Goal: Register for event/course

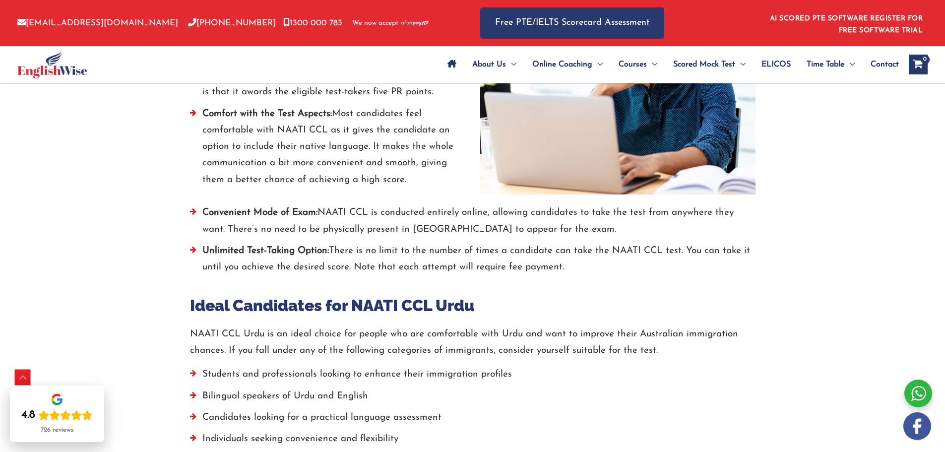
scroll to position [1686, 0]
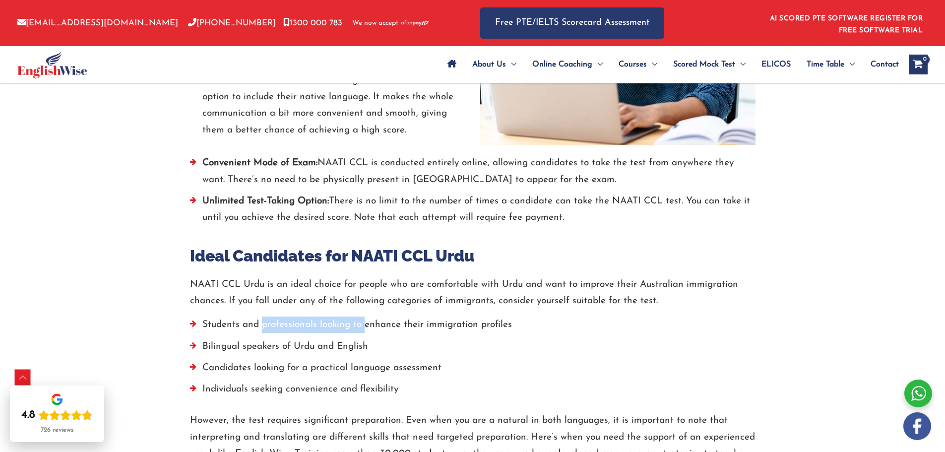
drag, startPoint x: 262, startPoint y: 321, endPoint x: 363, endPoint y: 327, distance: 100.9
click at [363, 327] on li "Students and professionals looking to enhance their immigration profiles" at bounding box center [472, 326] width 565 height 21
drag, startPoint x: 254, startPoint y: 351, endPoint x: 332, endPoint y: 350, distance: 77.9
click at [332, 350] on li "Bilingual speakers of Urdu and English" at bounding box center [472, 348] width 565 height 21
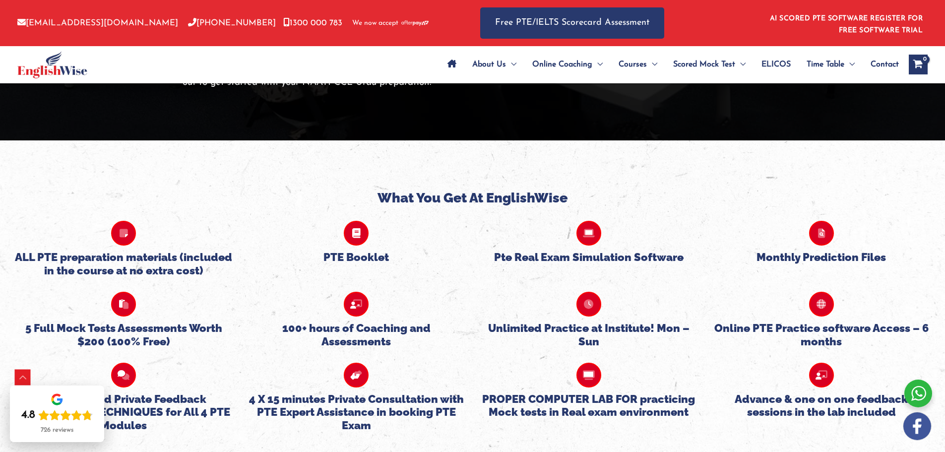
scroll to position [2480, 0]
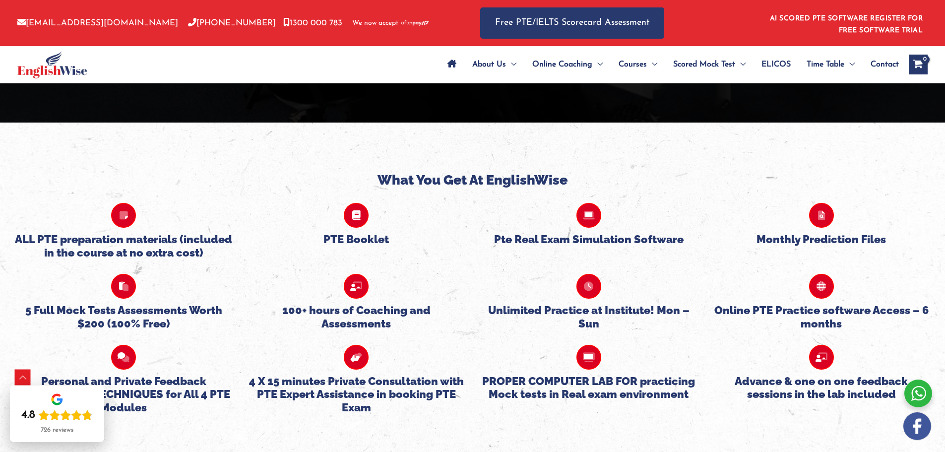
click at [126, 287] on icon at bounding box center [123, 286] width 25 height 25
click at [141, 315] on h5 "5 Full Mock Tests Assessments Worth $200 (100% Free)" at bounding box center [124, 317] width 218 height 26
click at [127, 327] on h5 "5 Full Mock Tests Assessments Worth $200 (100% Free)" at bounding box center [124, 317] width 218 height 26
click at [118, 272] on div "5 Full Mock Tests Assessments Worth $200 (100% Free)" at bounding box center [123, 294] width 233 height 71
click at [121, 290] on icon at bounding box center [123, 286] width 25 height 25
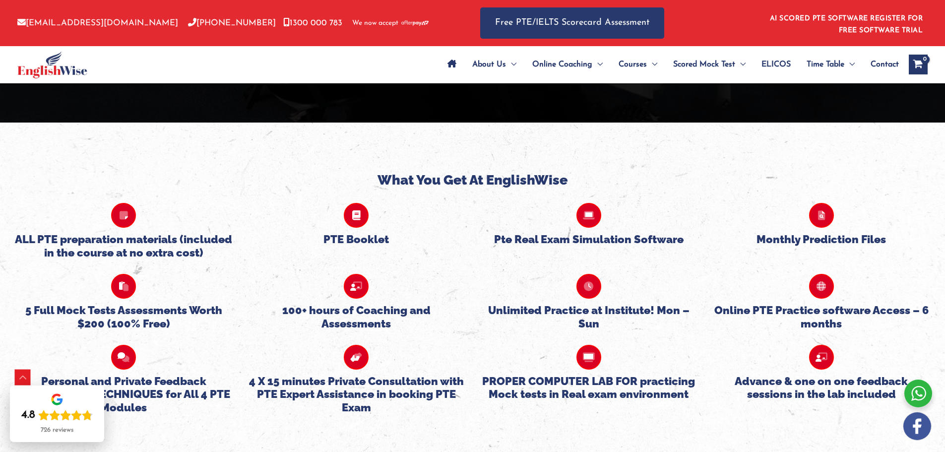
click at [475, 184] on h4 "What You Get At EnglishWise" at bounding box center [472, 180] width 930 height 16
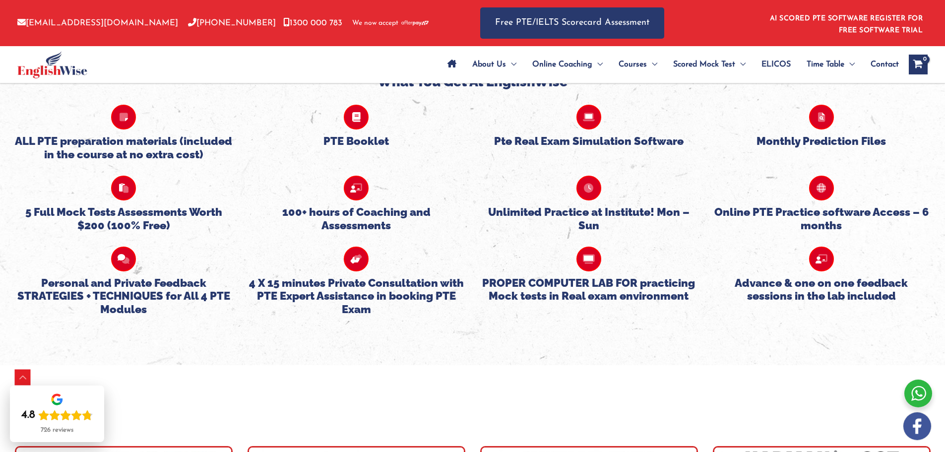
scroll to position [2579, 0]
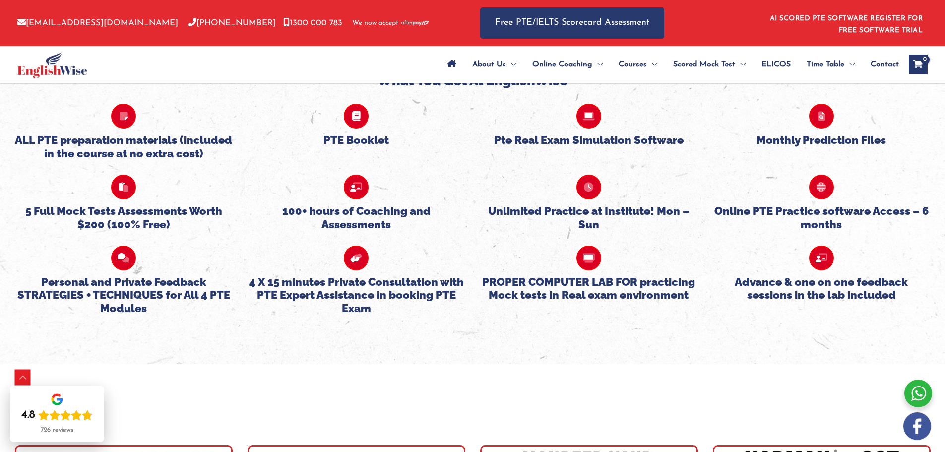
click at [349, 194] on icon at bounding box center [356, 187] width 25 height 25
drag, startPoint x: 361, startPoint y: 191, endPoint x: 363, endPoint y: 196, distance: 5.2
click at [362, 194] on icon at bounding box center [356, 187] width 25 height 25
click at [368, 221] on h5 "100+ hours of Coaching and Assessments" at bounding box center [356, 217] width 218 height 26
click at [406, 215] on h5 "100+ hours of Coaching and Assessments" at bounding box center [356, 217] width 218 height 26
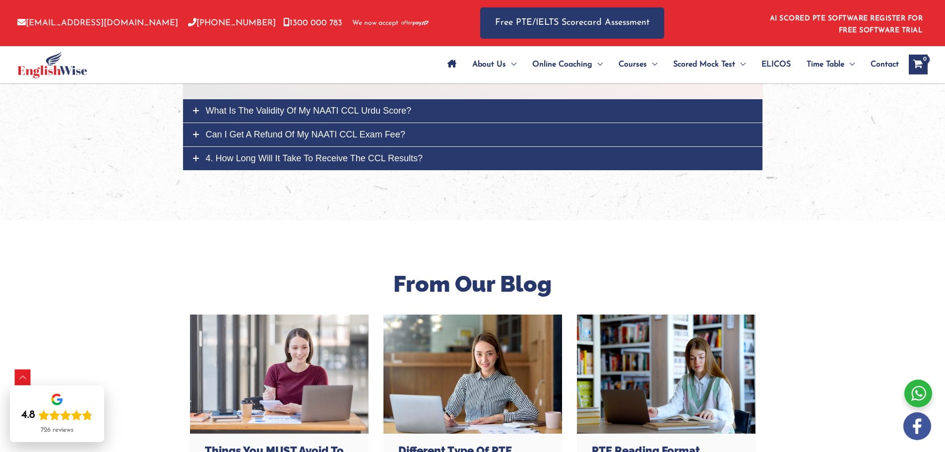
scroll to position [3720, 0]
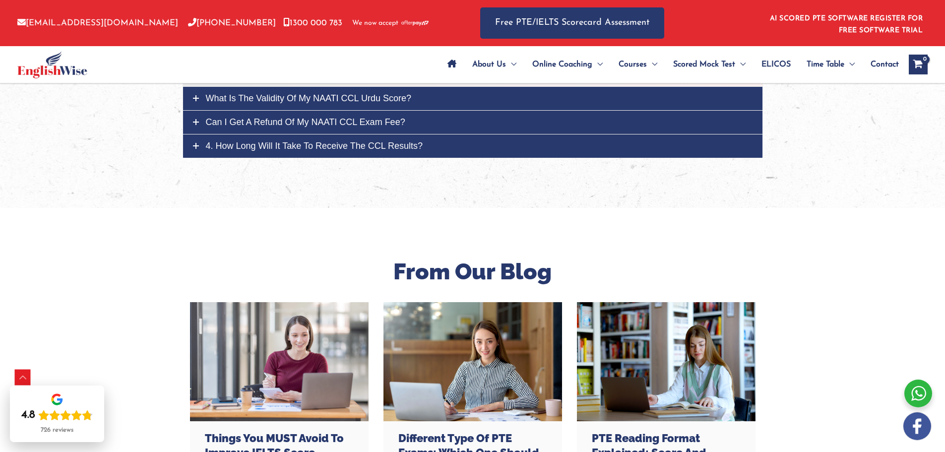
click at [196, 98] on icon at bounding box center [196, 98] width 6 height 6
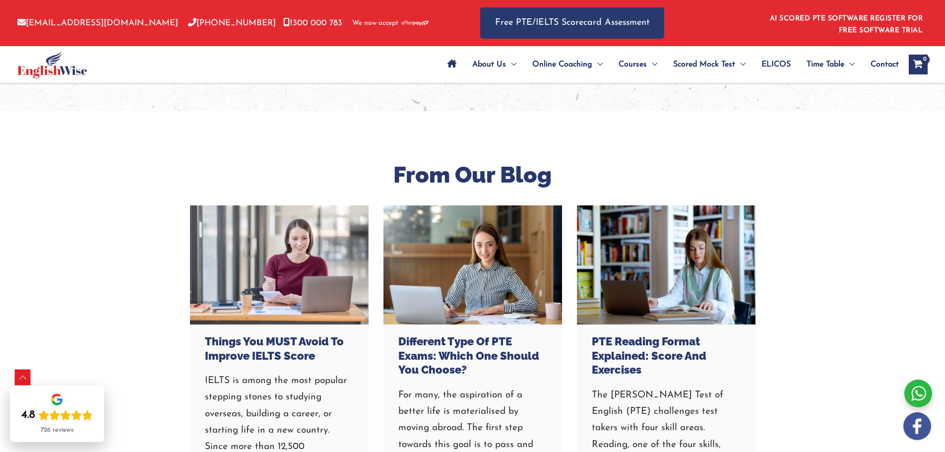
scroll to position [3813, 0]
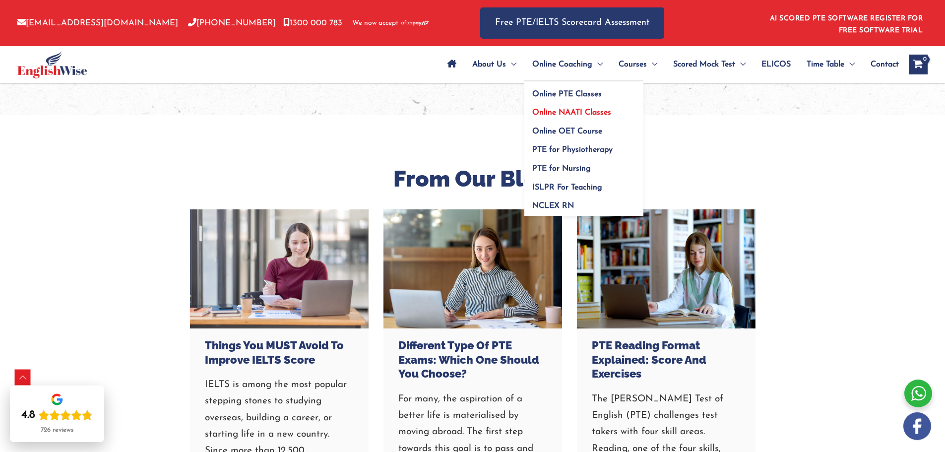
click at [590, 109] on span "Online NAATI Classes" at bounding box center [571, 113] width 79 height 8
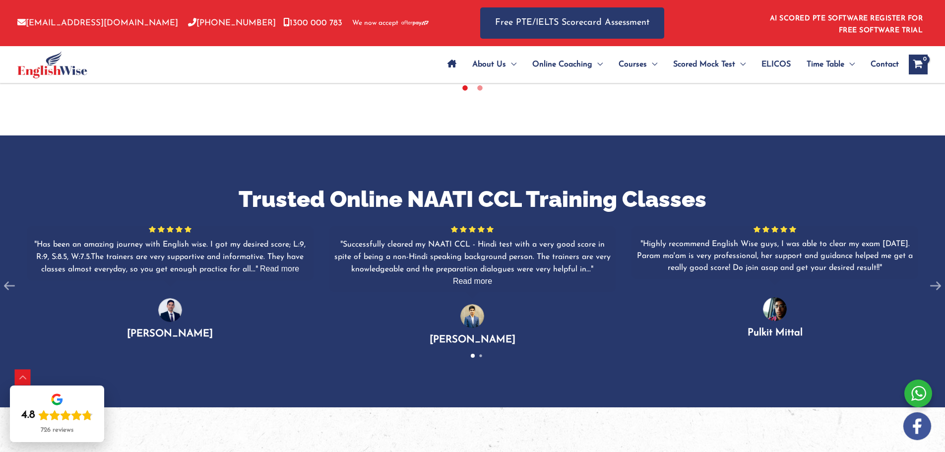
scroll to position [645, 0]
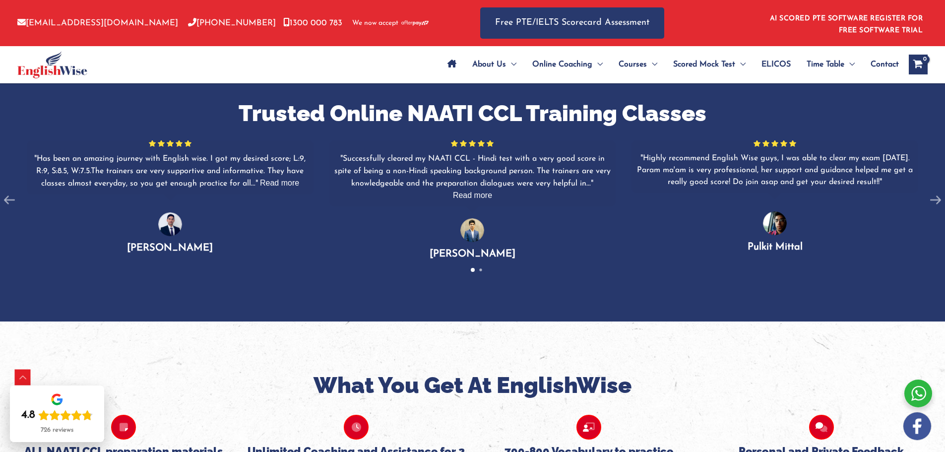
click at [480, 268] on span at bounding box center [480, 269] width 2 height 2
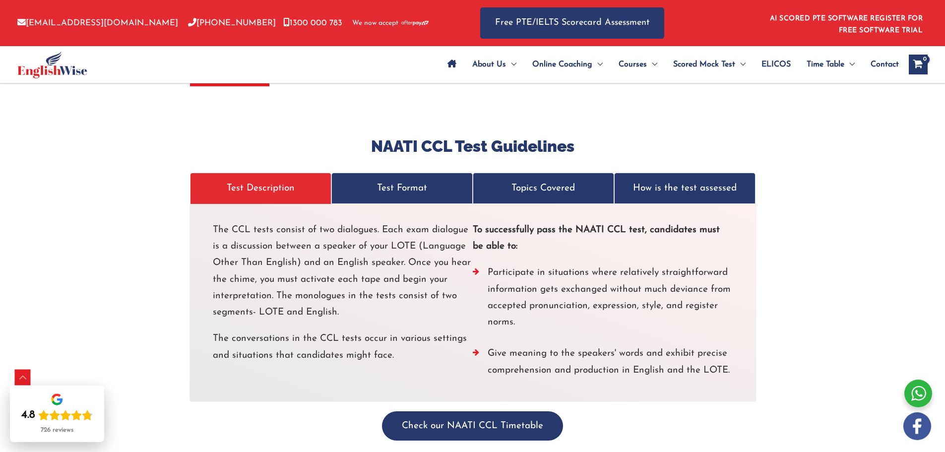
scroll to position [1835, 0]
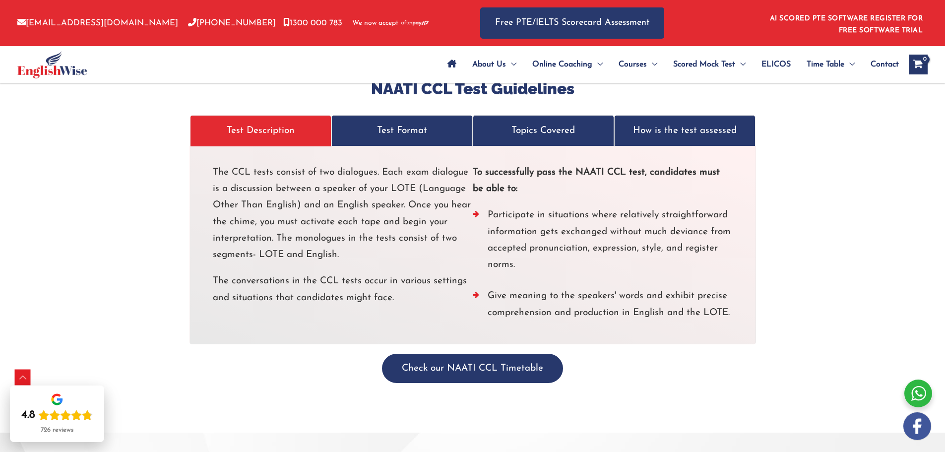
click at [508, 367] on div "NAATI CCL Test Guidelines Test Description Test Format Topics Covered How is th…" at bounding box center [472, 231] width 595 height 404
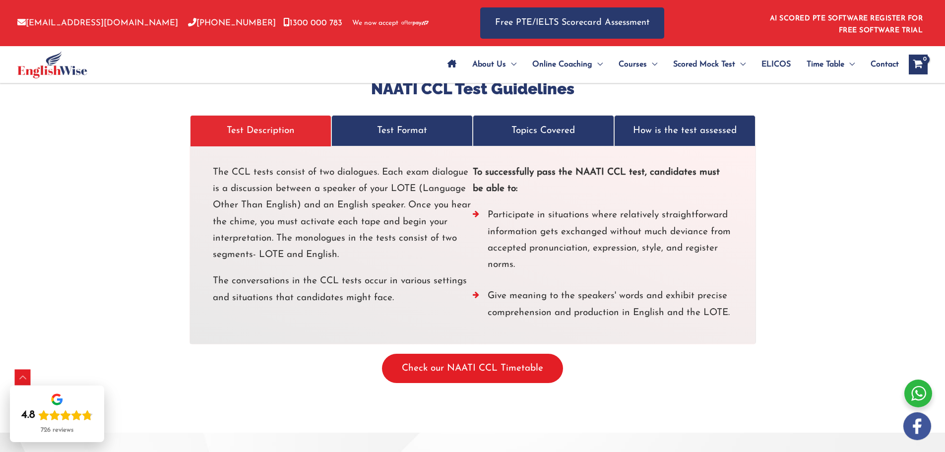
click at [512, 359] on button "Check our NAATI CCL Timetable" at bounding box center [472, 368] width 181 height 29
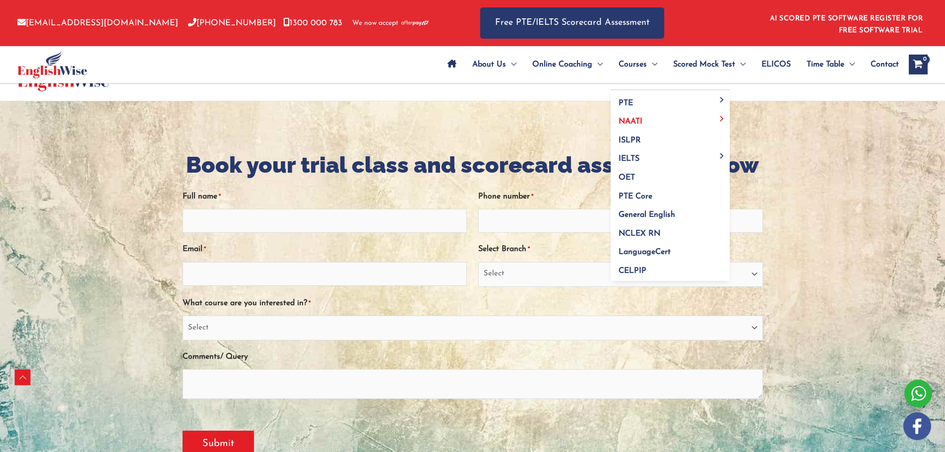
scroll to position [198, 0]
